Goal: Task Accomplishment & Management: Complete application form

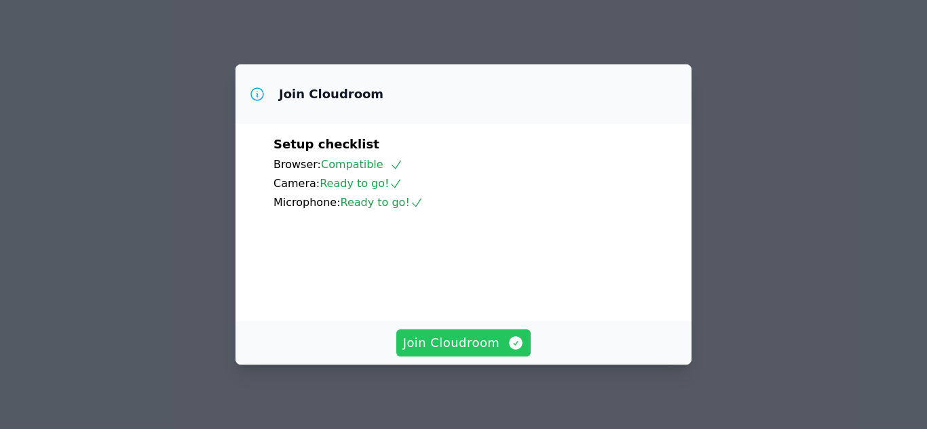
click at [464, 341] on span "Join Cloudroom" at bounding box center [463, 343] width 121 height 19
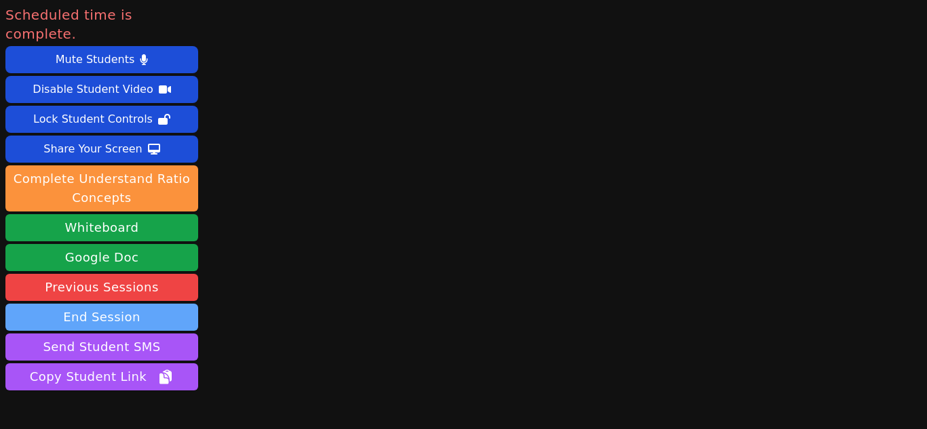
click at [129, 304] on button "End Session" at bounding box center [101, 317] width 193 height 27
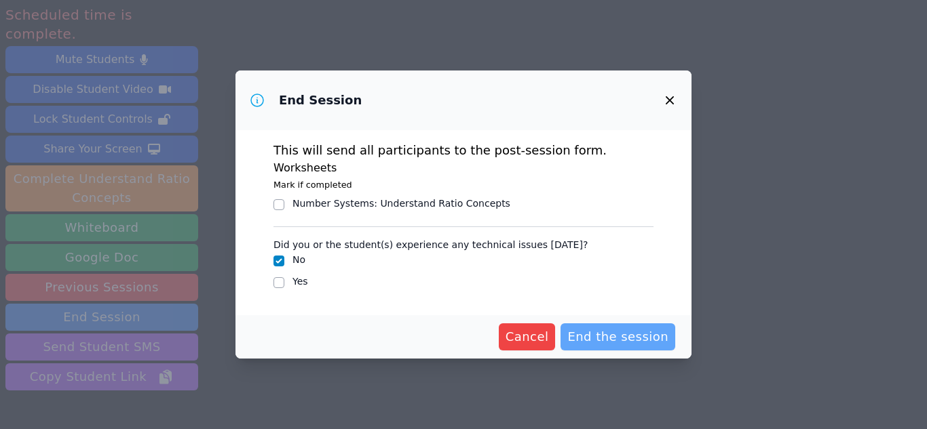
click at [585, 339] on span "End the session" at bounding box center [617, 337] width 101 height 19
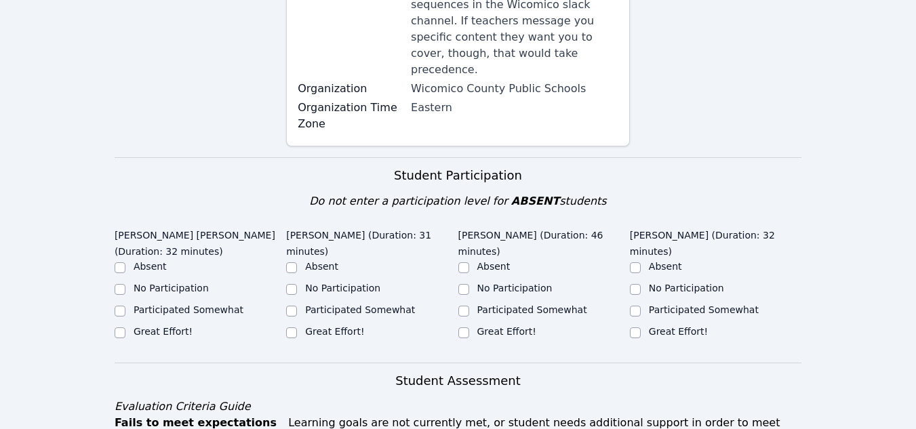
scroll to position [336, 0]
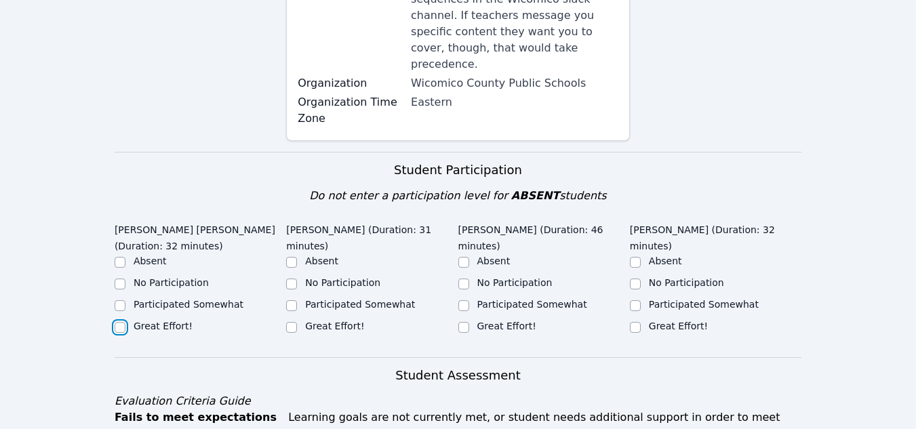
click at [121, 322] on input "Great Effort!" at bounding box center [120, 327] width 11 height 11
checkbox input "true"
click at [295, 322] on input "Great Effort!" at bounding box center [291, 327] width 11 height 11
checkbox input "true"
click at [465, 322] on input "Great Effort!" at bounding box center [464, 327] width 11 height 11
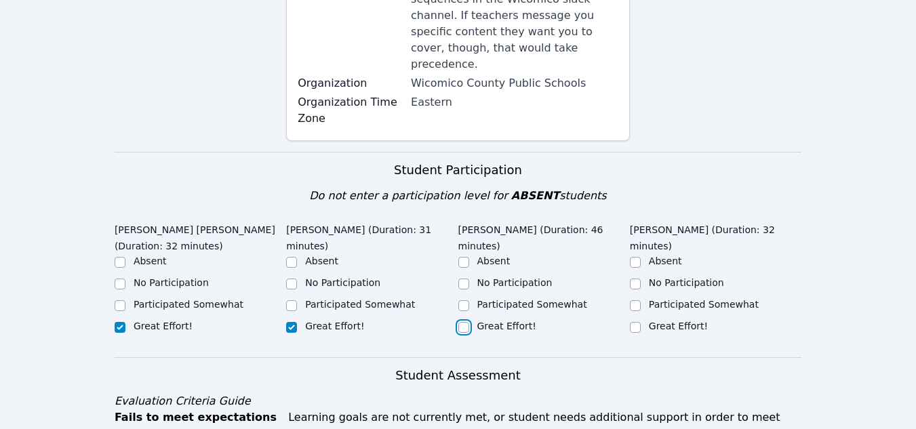
checkbox input "true"
click at [640, 322] on input "Great Effort!" at bounding box center [635, 327] width 11 height 11
checkbox input "true"
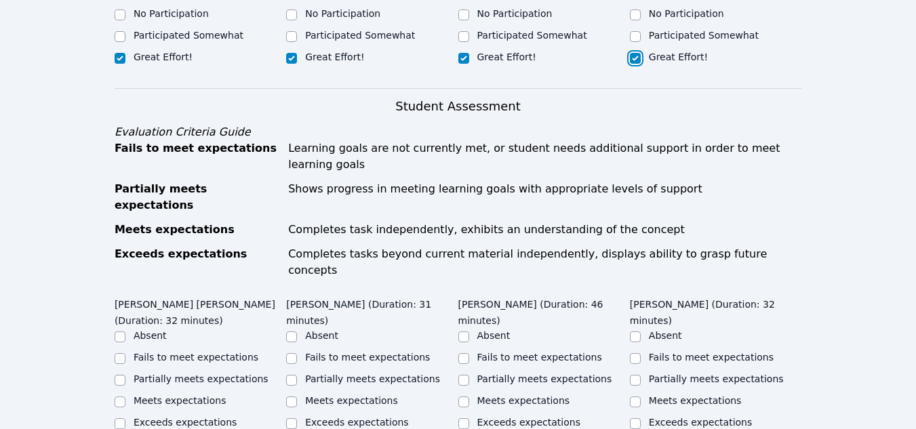
scroll to position [607, 0]
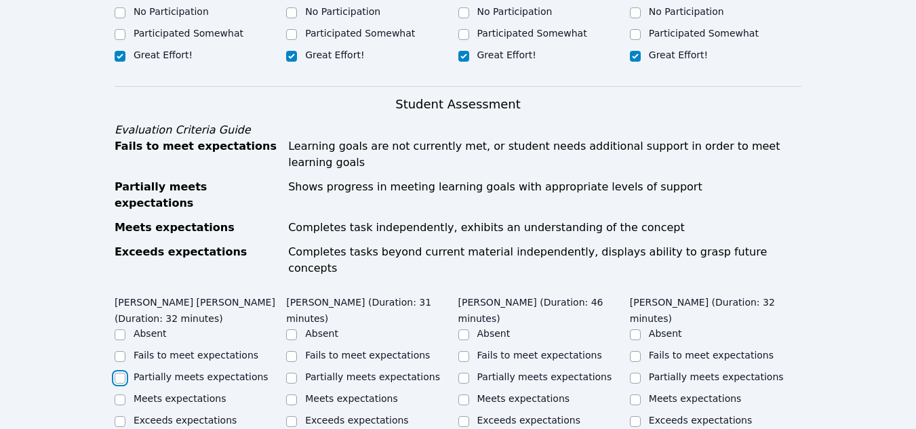
click at [119, 373] on input "Partially meets expectations" at bounding box center [120, 378] width 11 height 11
checkbox input "true"
click at [290, 373] on input "Partially meets expectations" at bounding box center [291, 378] width 11 height 11
checkbox input "true"
click at [464, 373] on input "Partially meets expectations" at bounding box center [464, 378] width 11 height 11
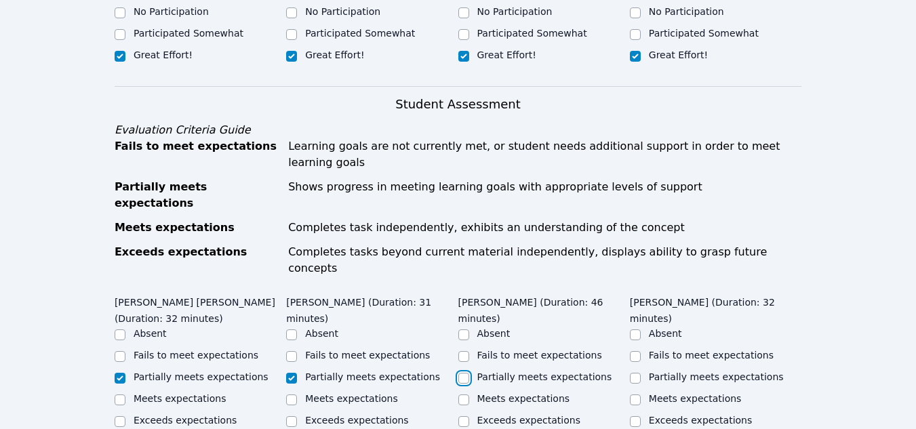
checkbox input "true"
click at [637, 373] on input "Partially meets expectations" at bounding box center [635, 378] width 11 height 11
checkbox input "true"
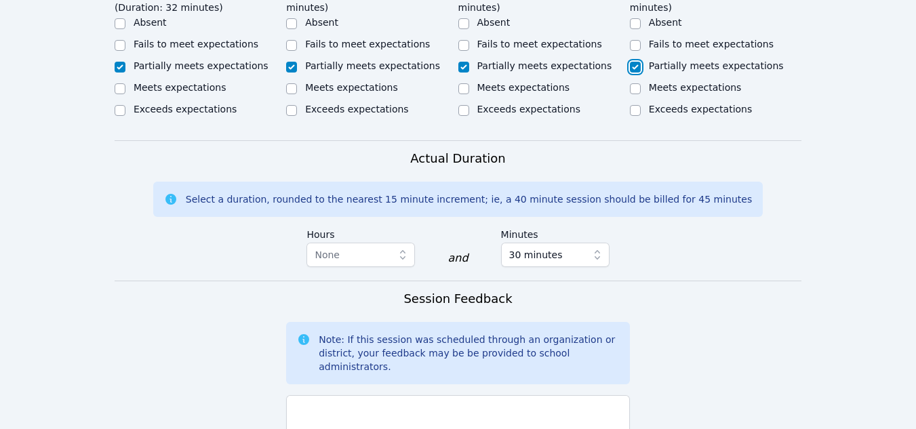
scroll to position [921, 0]
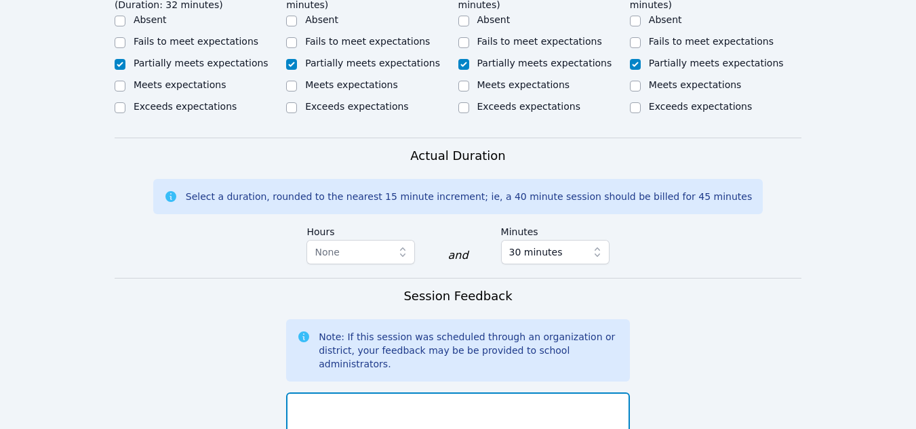
click at [292, 393] on textarea at bounding box center [458, 429] width 344 height 73
type textarea "In today's lesson"
